Goal: Task Accomplishment & Management: Manage account settings

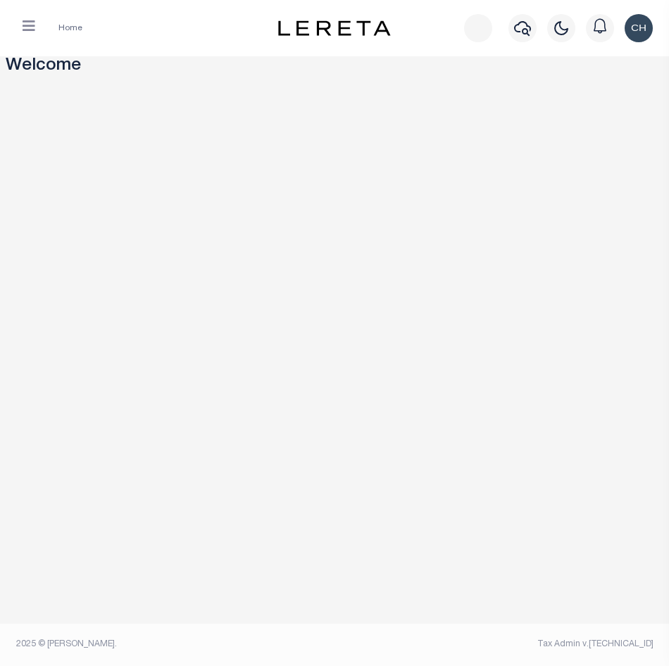
click at [27, 13] on div "Home" at bounding box center [146, 28] width 270 height 30
click at [32, 28] on icon "button" at bounding box center [29, 26] width 13 height 14
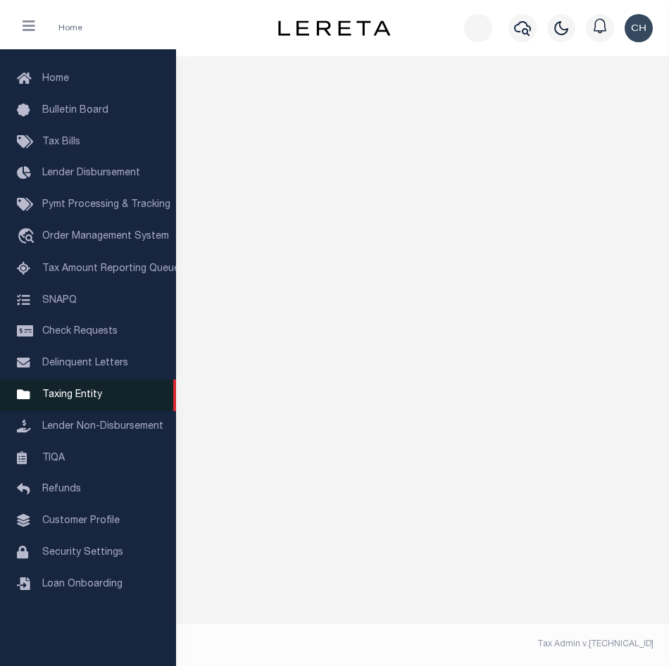
click at [62, 303] on span "Taxing Entity" at bounding box center [72, 395] width 60 height 10
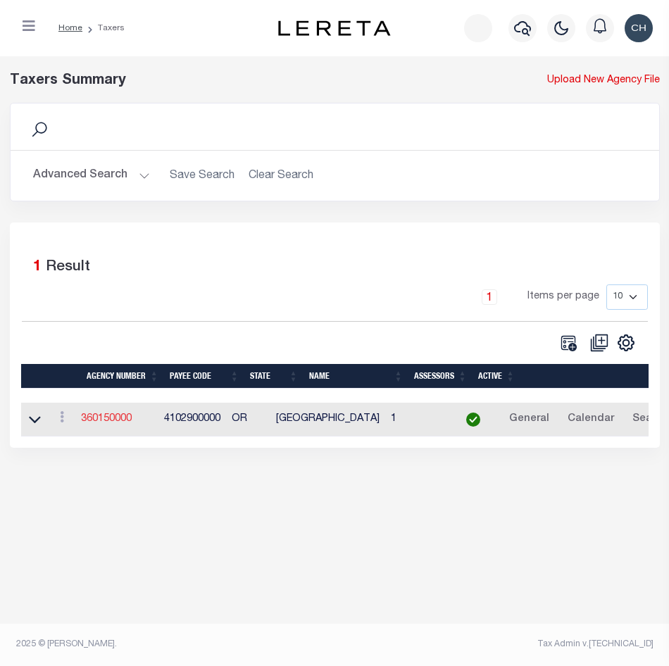
click at [111, 424] on link "360150000" at bounding box center [106, 419] width 51 height 10
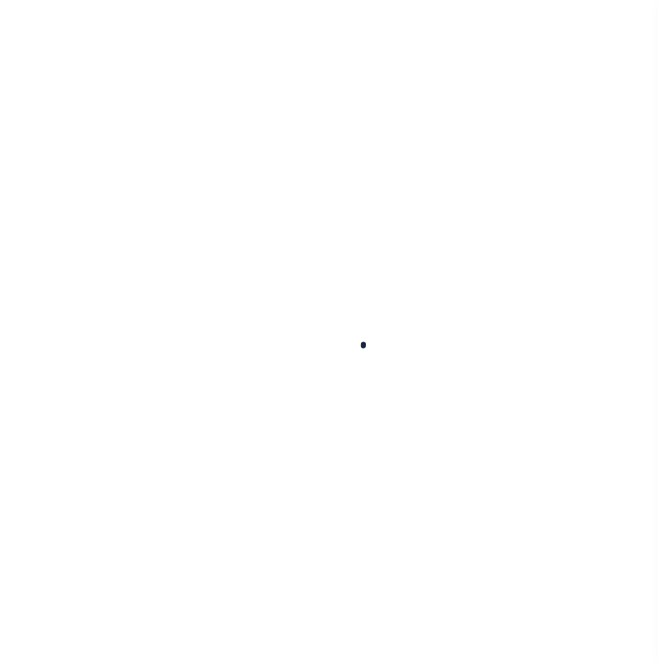
select select
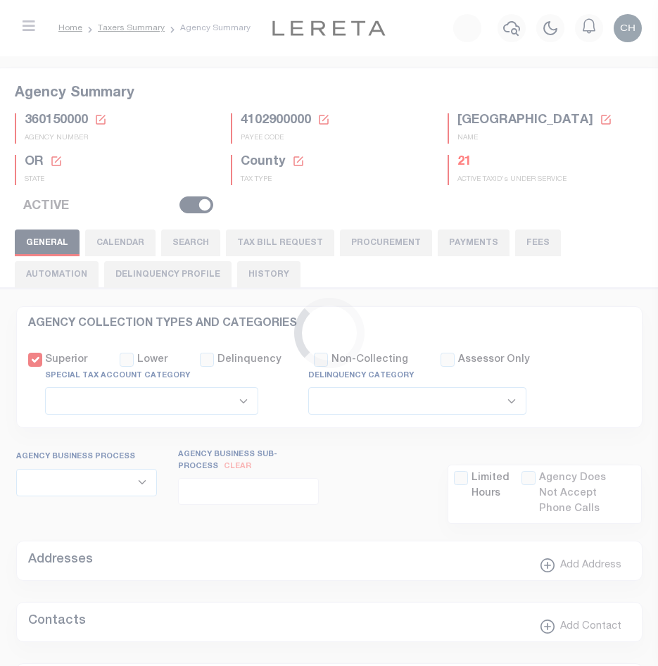
checkbox input "false"
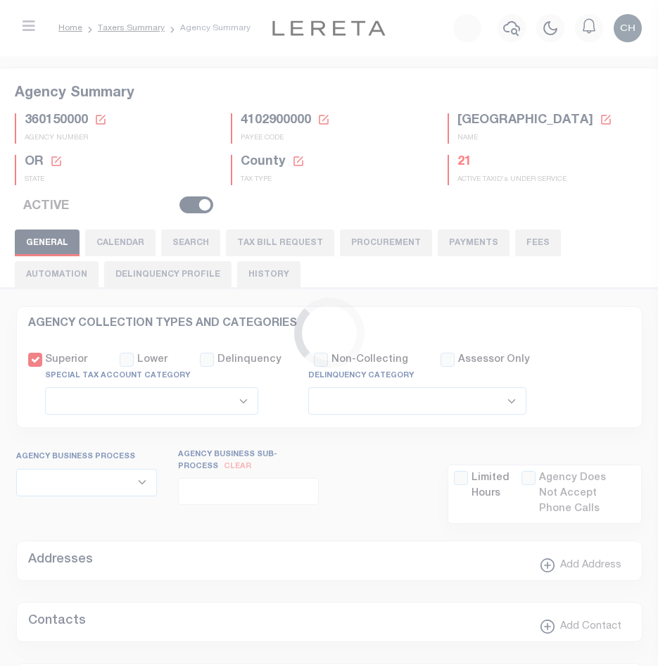
type input "4102900000"
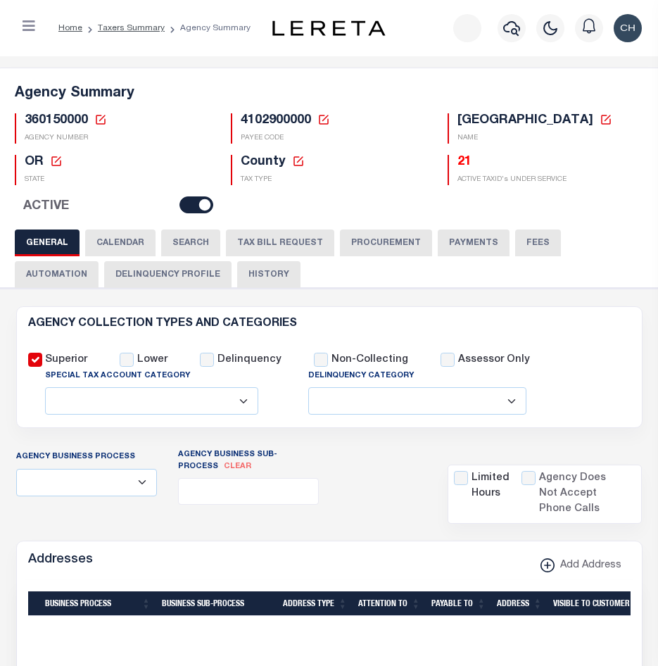
click at [293, 247] on button "TAX BILL REQUEST" at bounding box center [280, 242] width 108 height 27
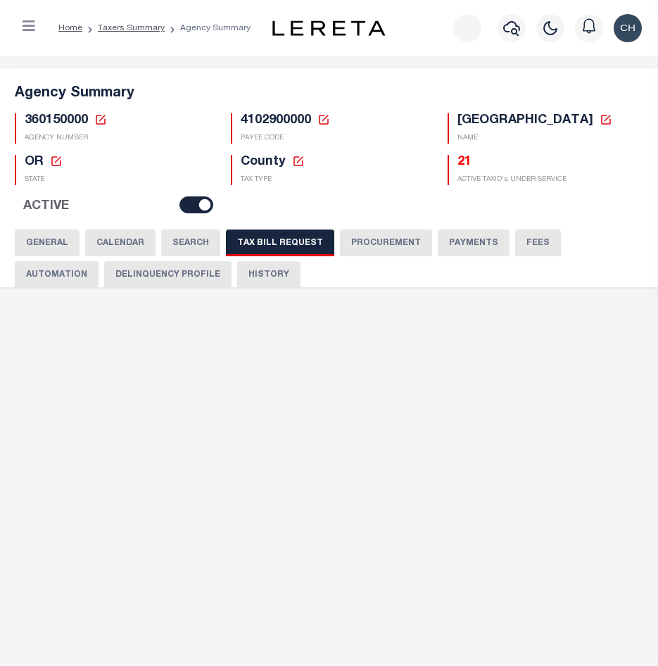
checkbox input "false"
select select "22"
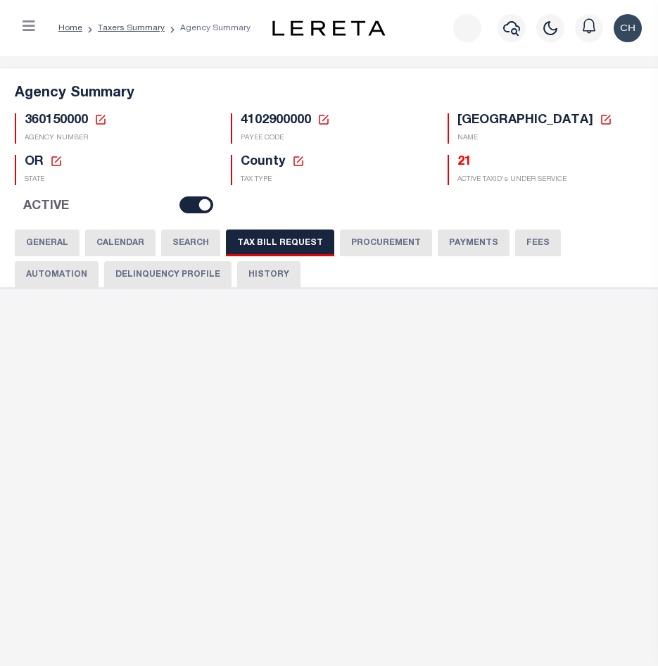
select select "true"
select select "9"
type input "LTS"
select select
type input "1"
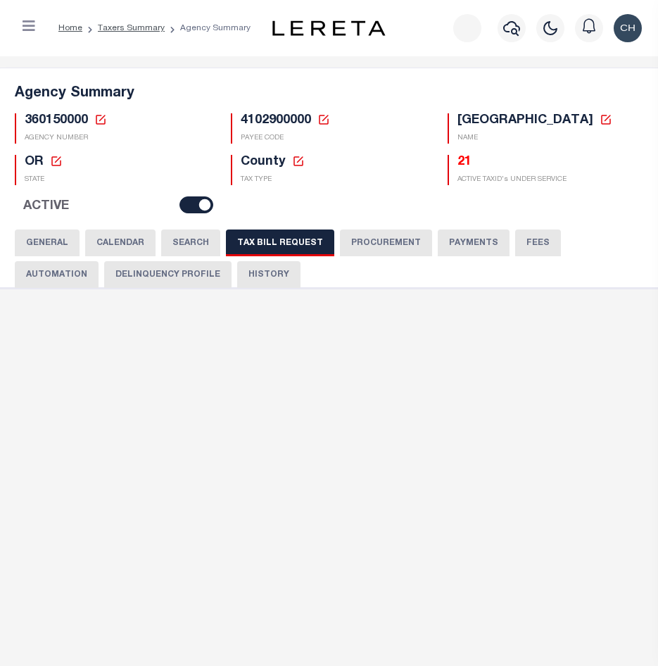
select select "4100743000"
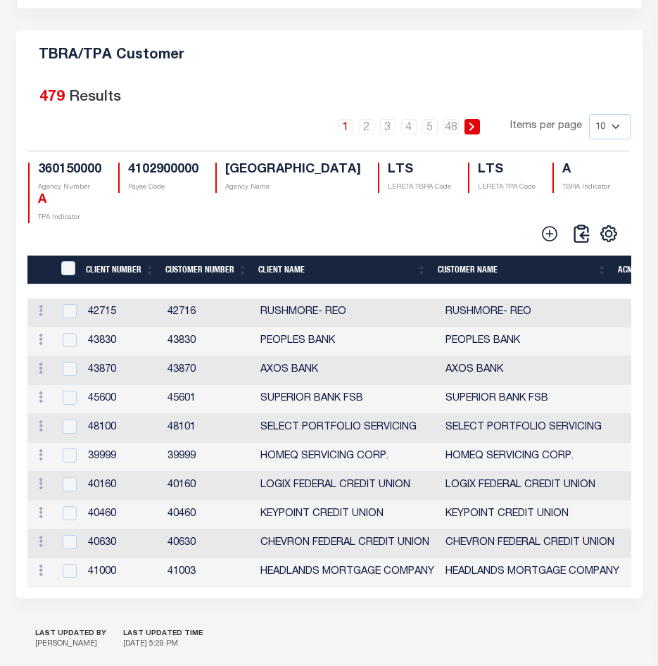
scroll to position [2040, 0]
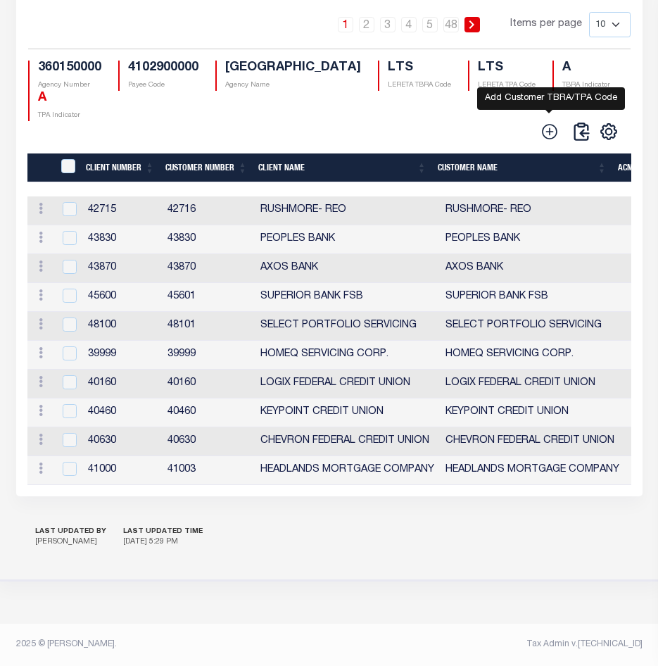
click at [548, 138] on icon at bounding box center [549, 131] width 18 height 18
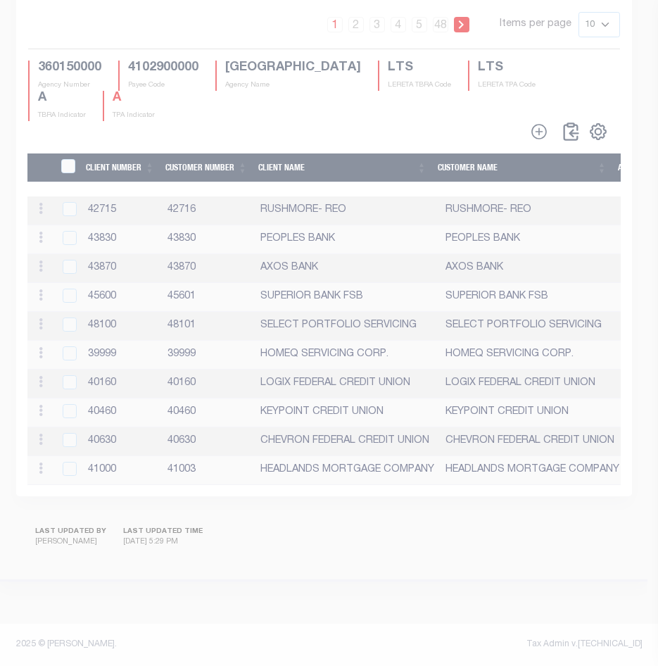
scroll to position [2022, 0]
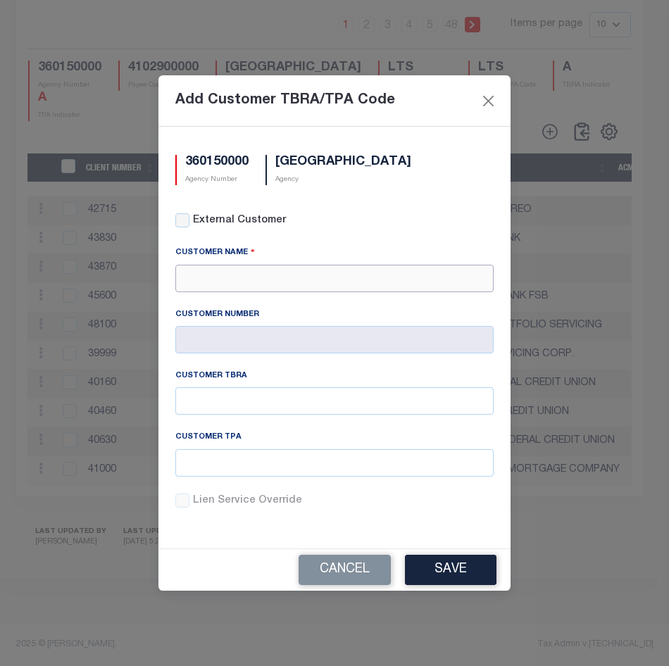
click at [212, 279] on input "text" at bounding box center [334, 278] width 318 height 27
click at [198, 312] on div "APCU" at bounding box center [334, 323] width 317 height 23
type input "APCU"
type input "2205"
type input "APCU"
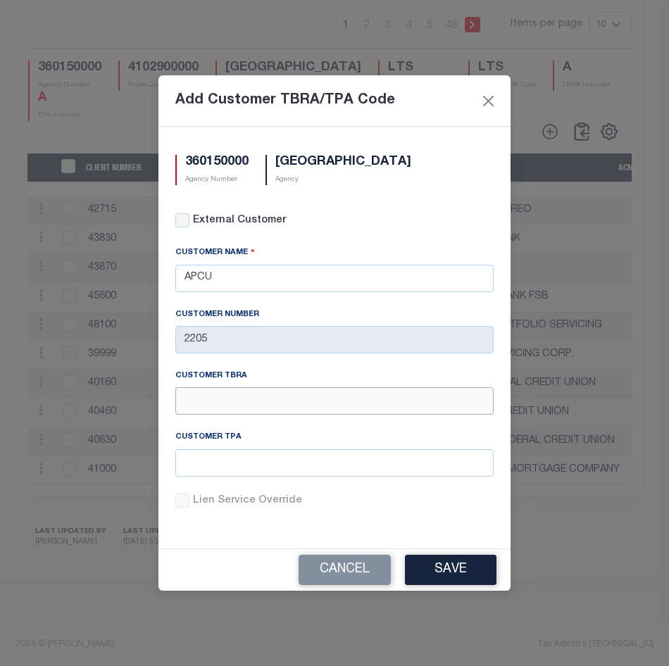
click at [206, 401] on input "text" at bounding box center [334, 400] width 318 height 27
click at [350, 370] on div "Customer TBRA" at bounding box center [334, 379] width 318 height 18
click at [255, 395] on input "text" at bounding box center [334, 400] width 318 height 27
click at [437, 561] on button "Save" at bounding box center [450, 570] width 91 height 30
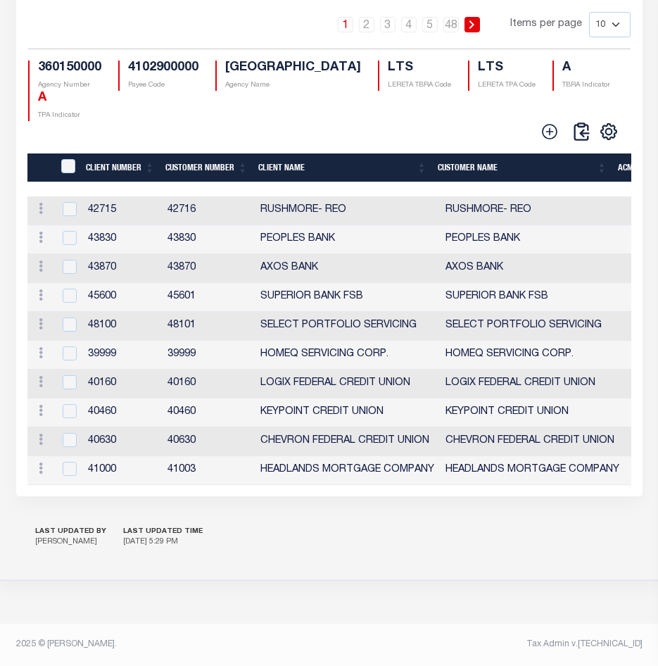
click at [431, 165] on th "Client Name" at bounding box center [342, 167] width 179 height 29
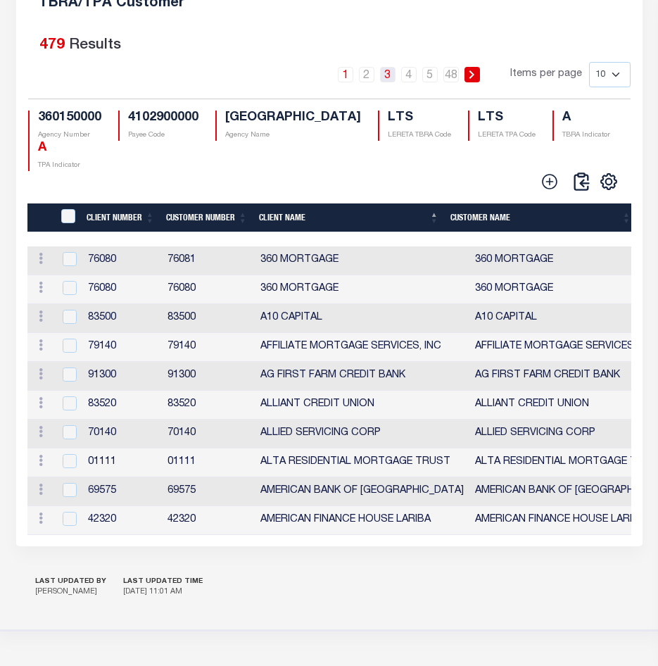
click at [392, 82] on link "3" at bounding box center [387, 74] width 15 height 15
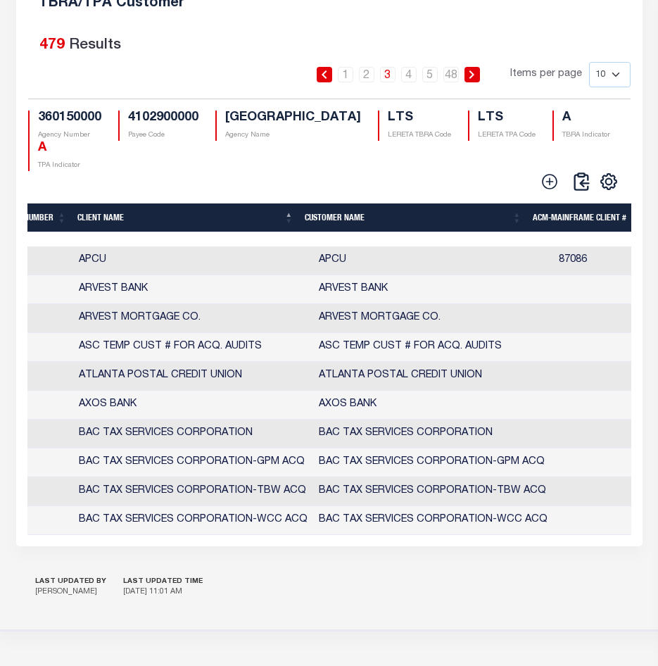
scroll to position [0, 0]
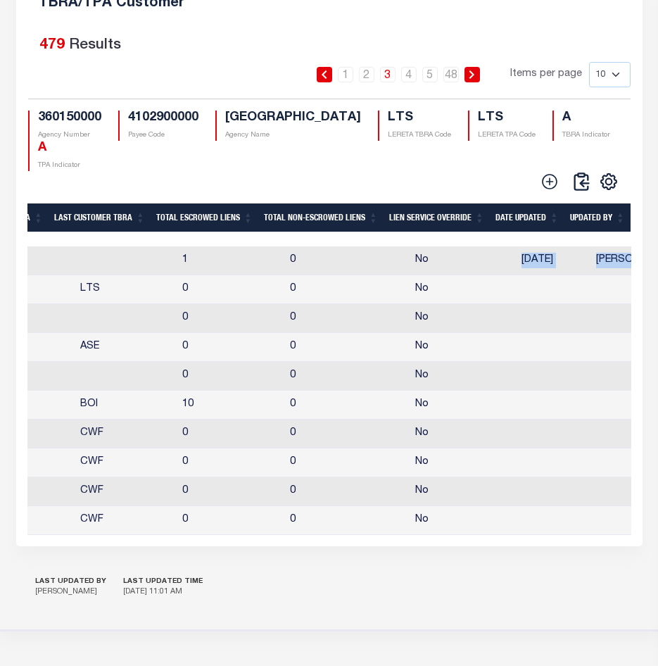
drag, startPoint x: 489, startPoint y: 286, endPoint x: 622, endPoint y: 288, distance: 133.0
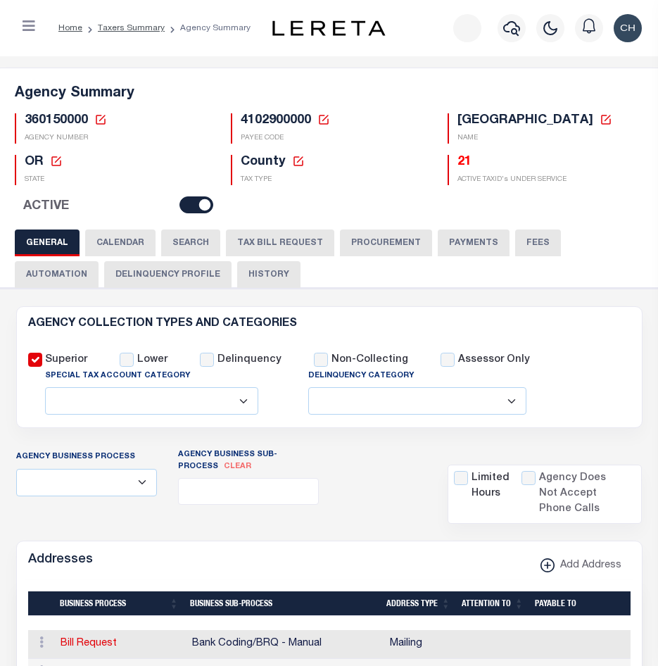
select select
